Goal: Find specific page/section: Find specific page/section

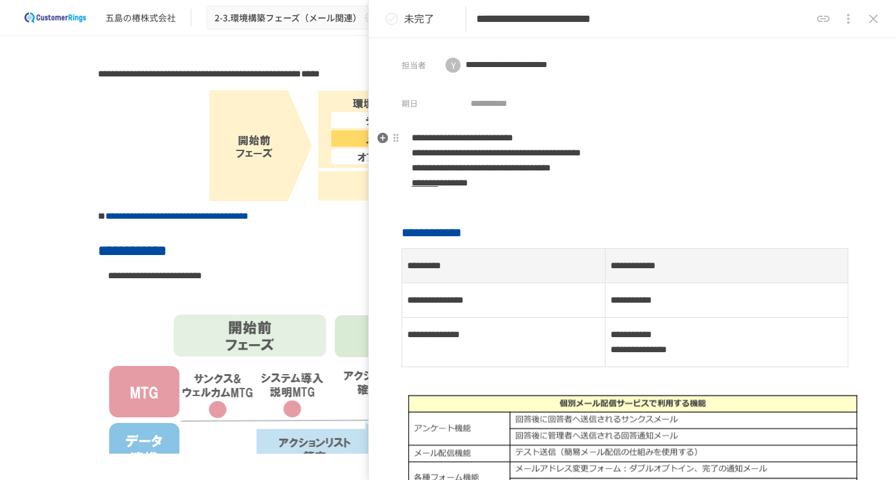
click at [129, 163] on div at bounding box center [448, 145] width 700 height 115
click at [870, 19] on icon "close drawer" at bounding box center [872, 18] width 15 height 15
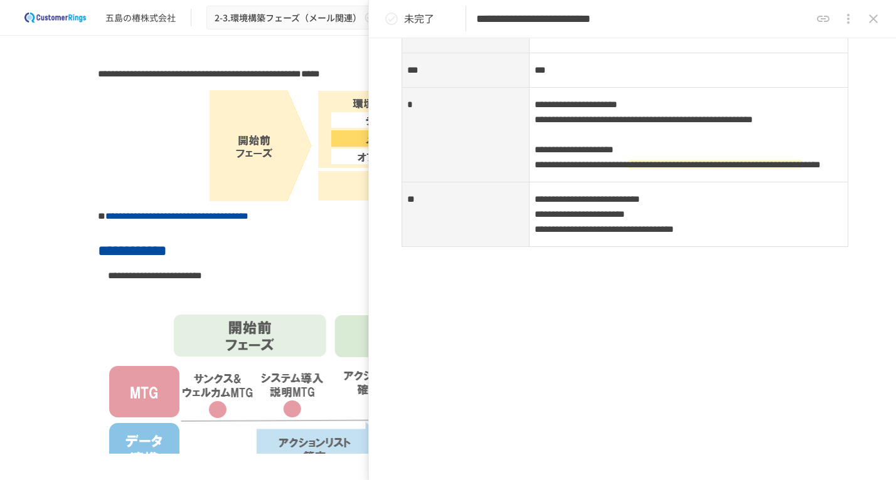
scroll to position [702, 0]
click at [879, 15] on icon "close drawer" at bounding box center [872, 18] width 15 height 15
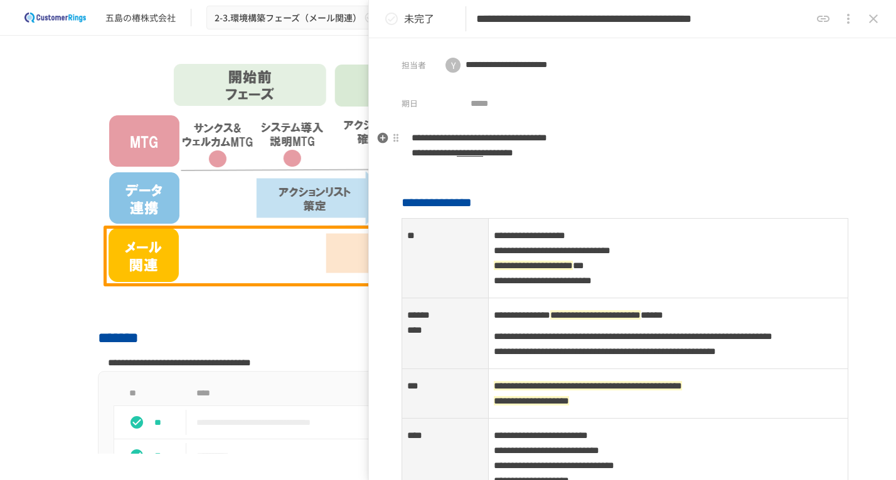
click at [872, 19] on icon "close drawer" at bounding box center [873, 18] width 9 height 9
